Goal: Navigation & Orientation: Find specific page/section

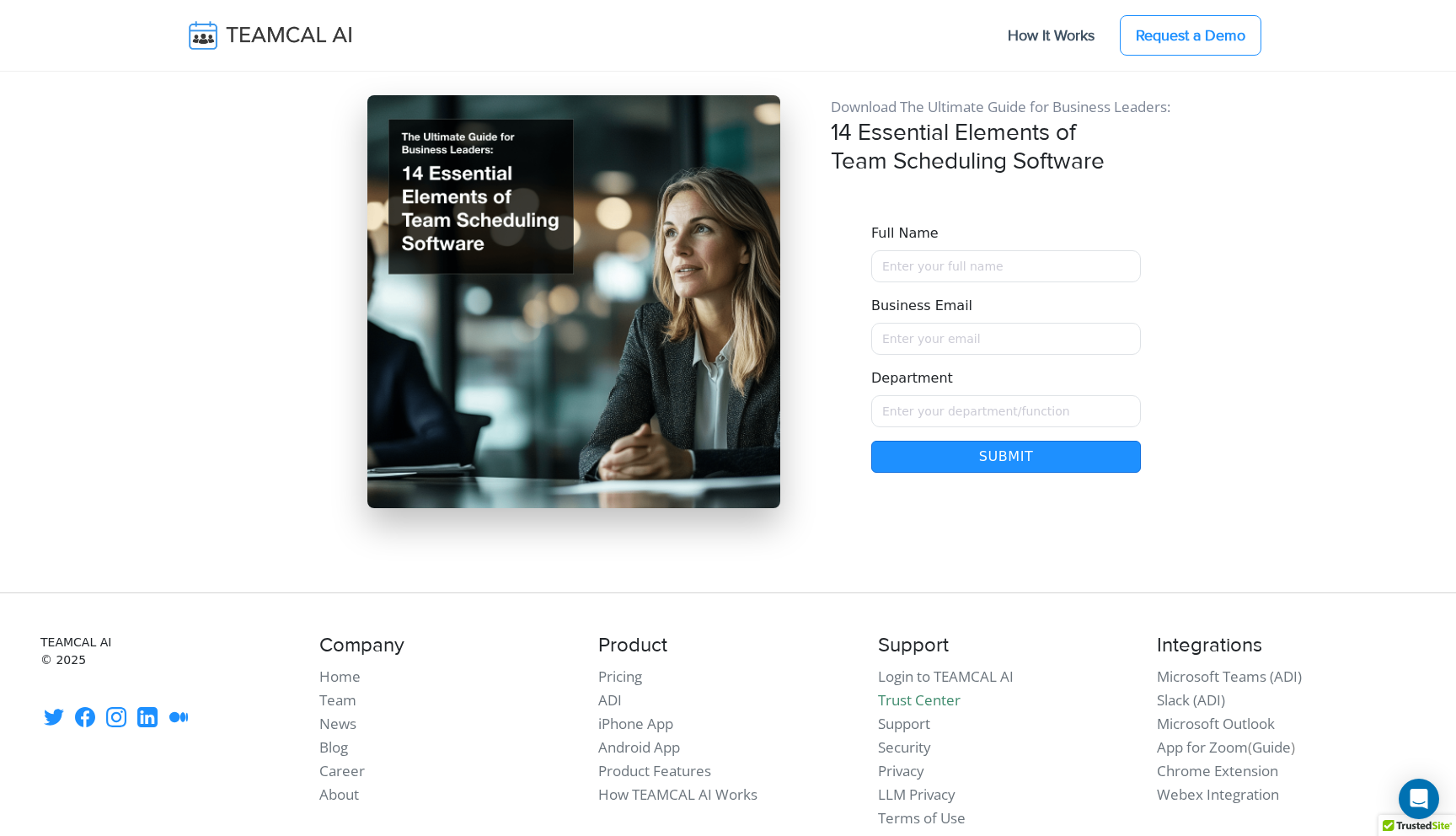
scroll to position [14527, 0]
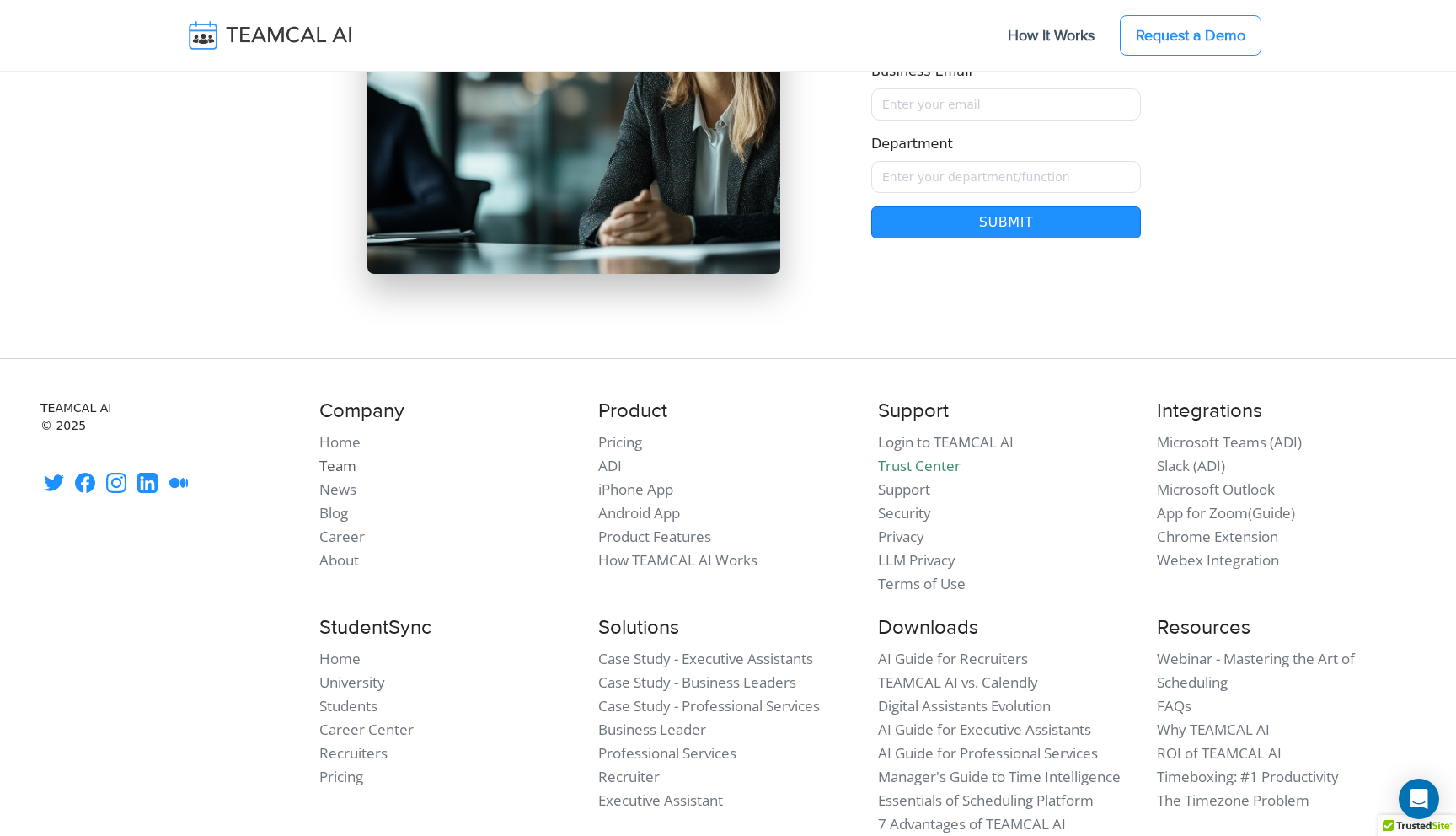
click at [340, 456] on link "Team" at bounding box center [337, 465] width 37 height 20
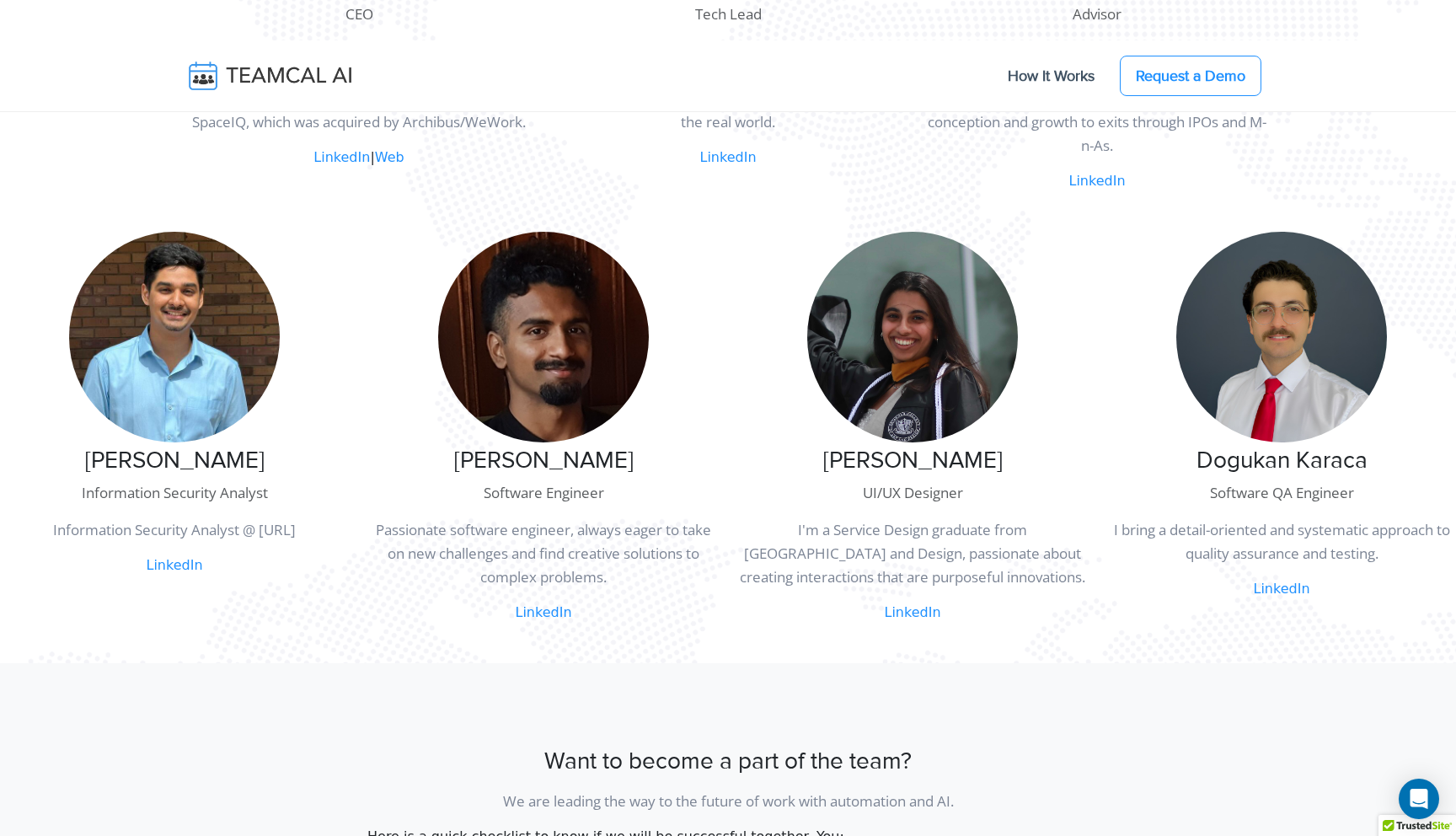
scroll to position [882, 0]
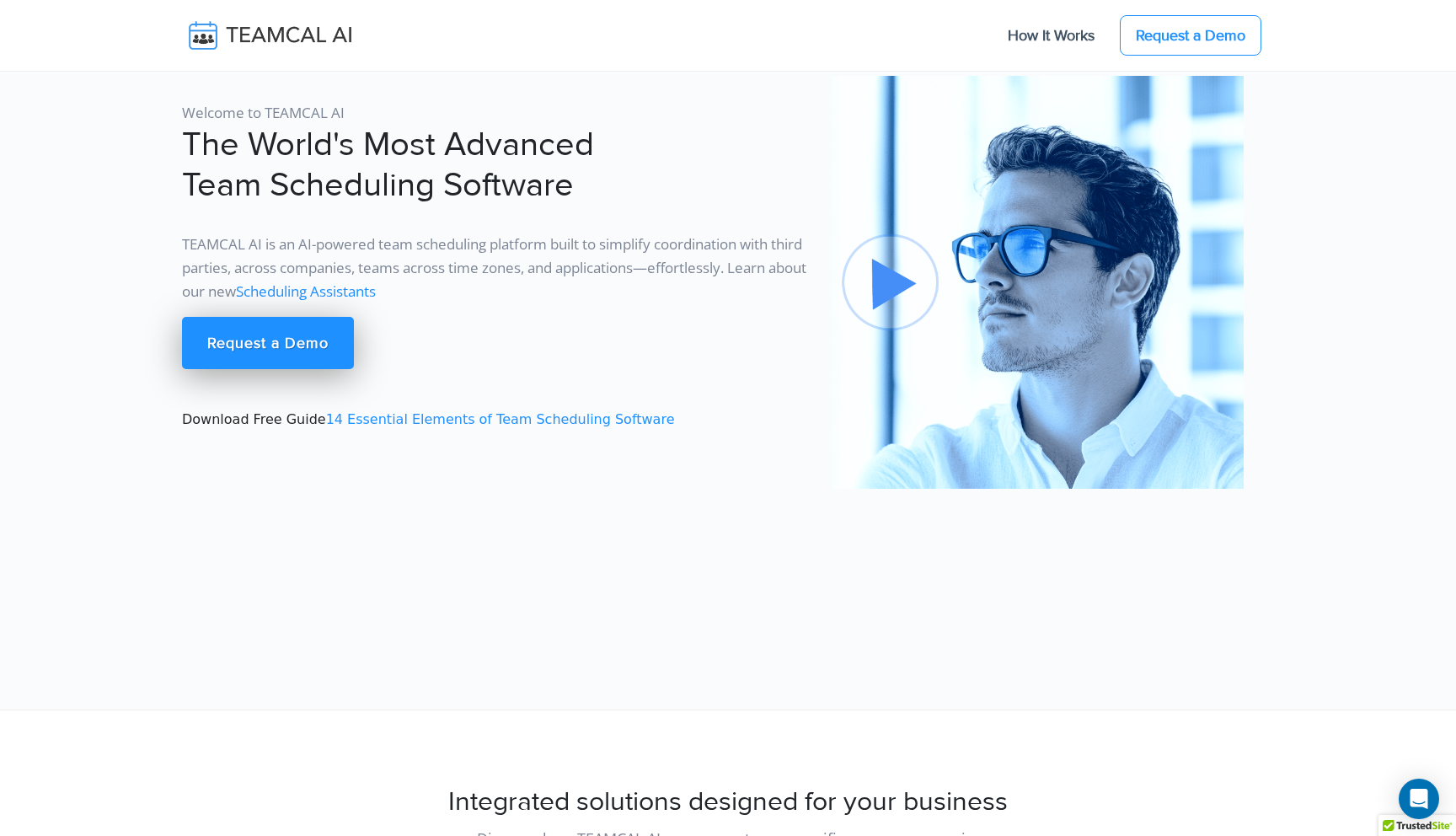
scroll to position [14527, 0]
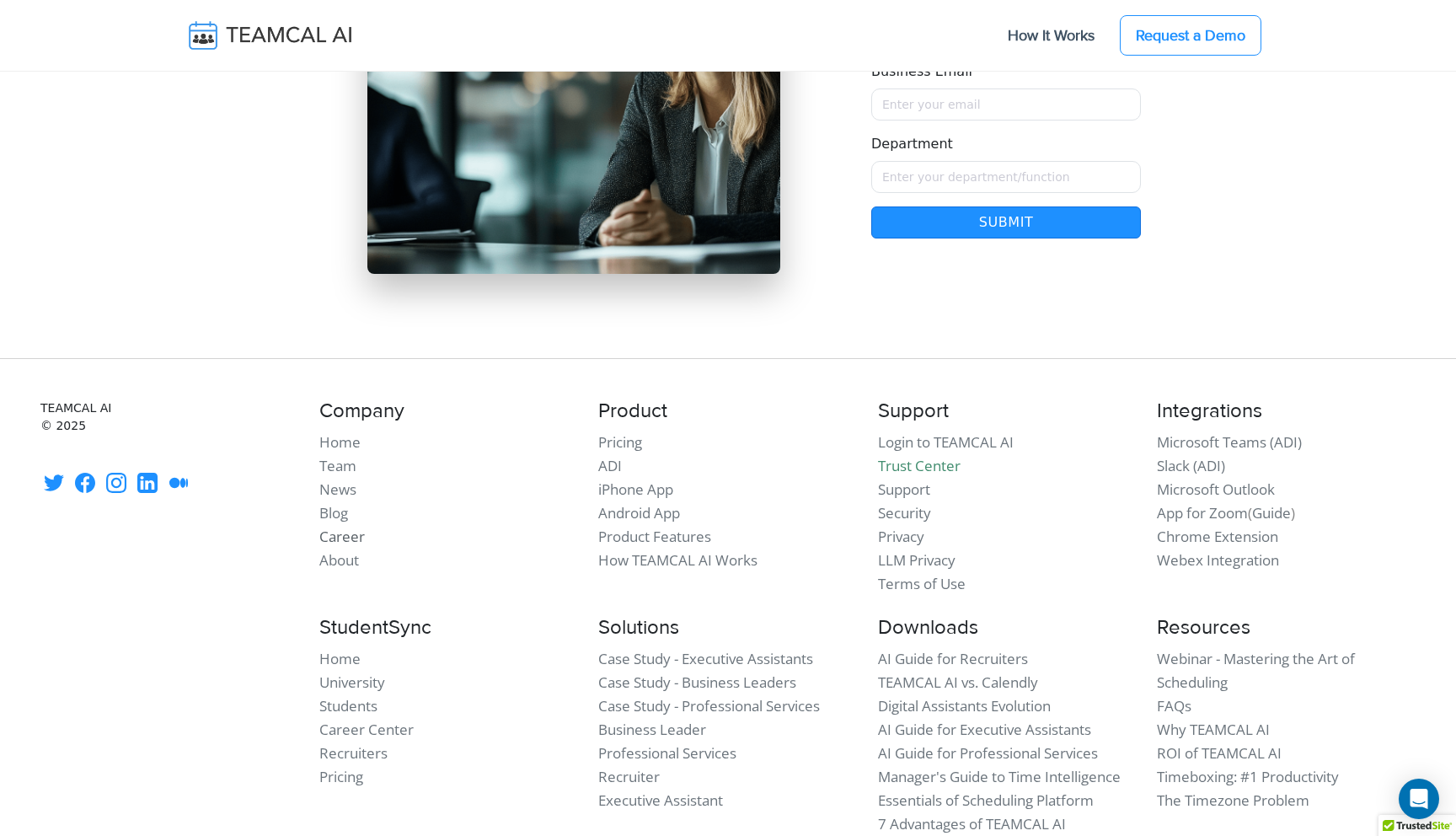
click at [346, 527] on link "Career" at bounding box center [342, 536] width 45 height 20
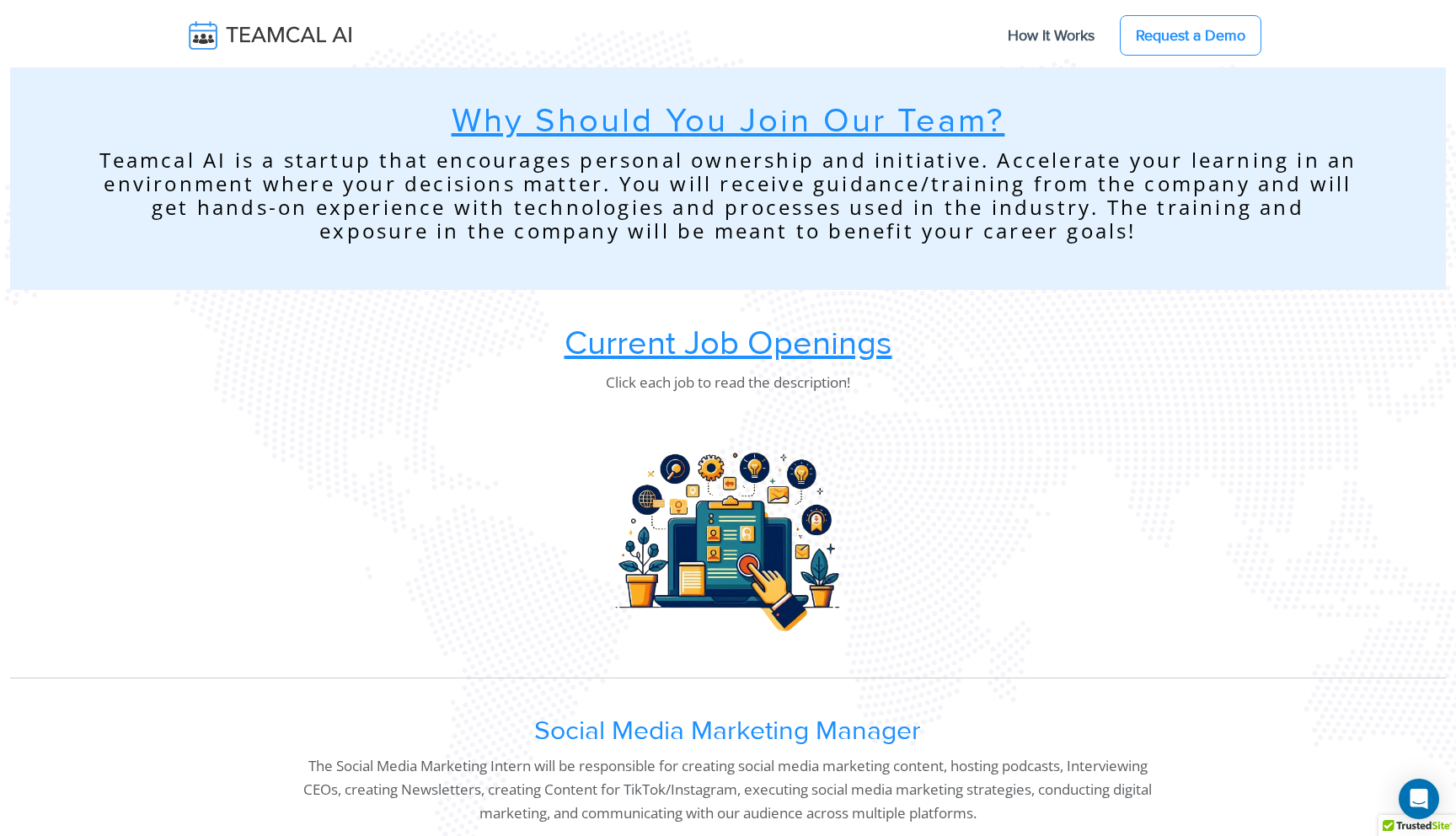
click at [636, 353] on u "Current Job Openings" at bounding box center [728, 343] width 328 height 41
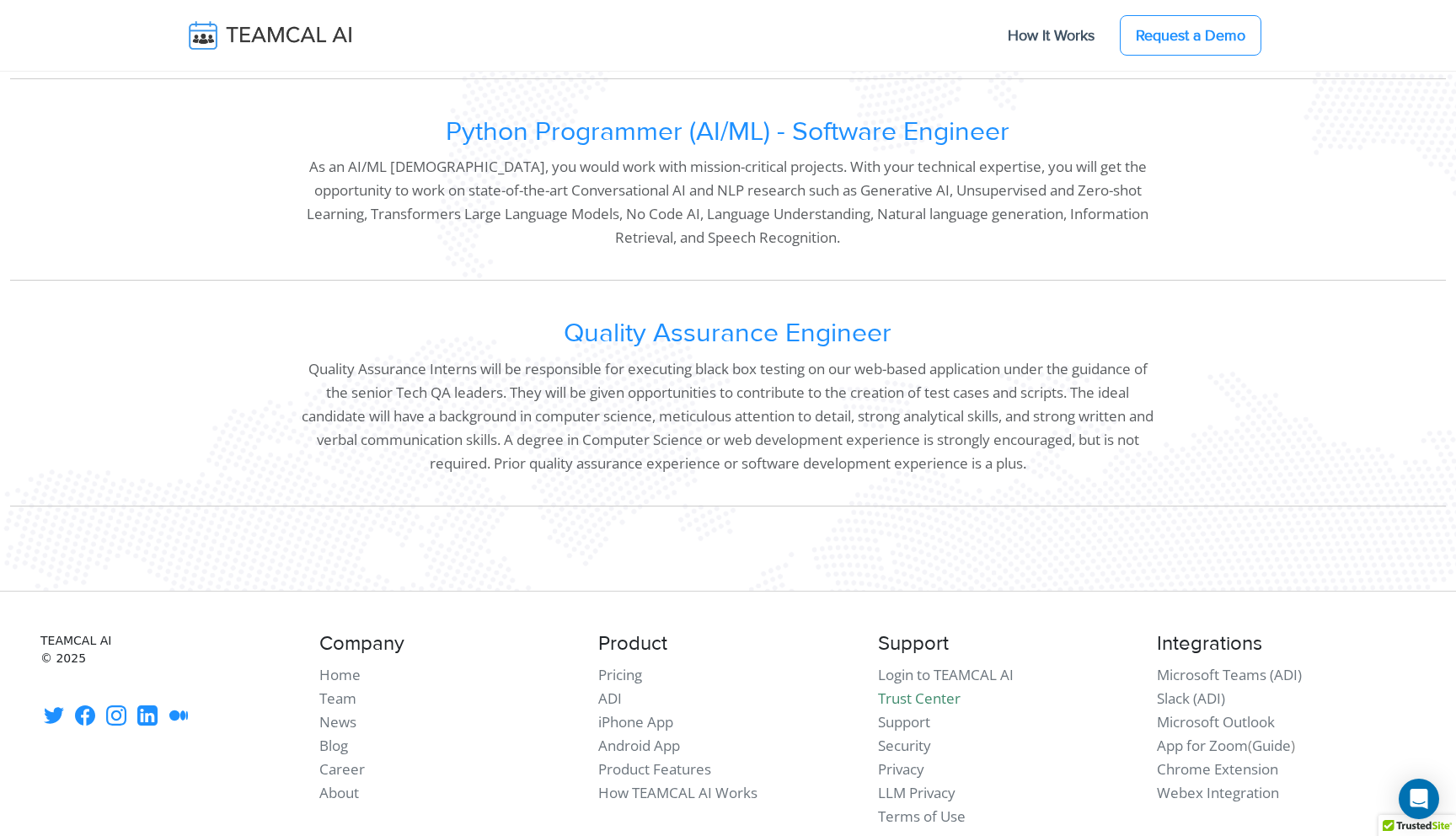
scroll to position [1494, 0]
